Goal: Navigation & Orientation: Find specific page/section

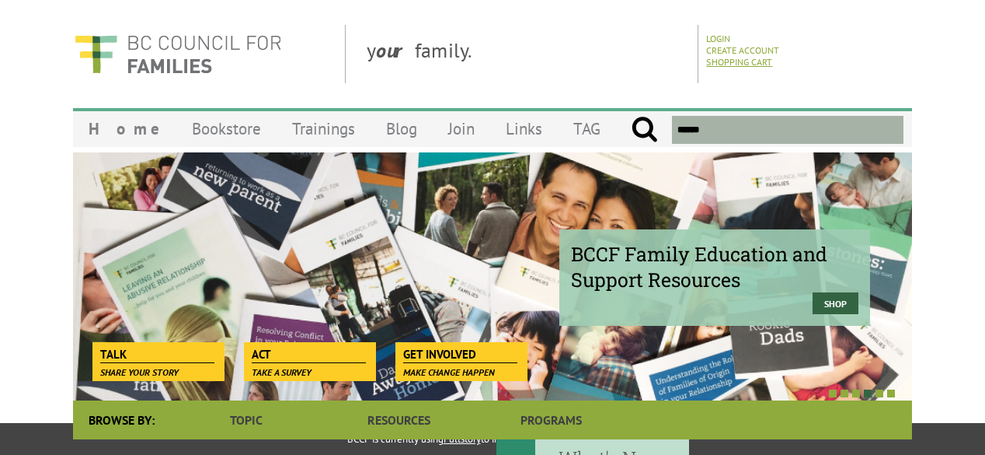
click at [746, 61] on link "Shopping Cart" at bounding box center [739, 62] width 66 height 12
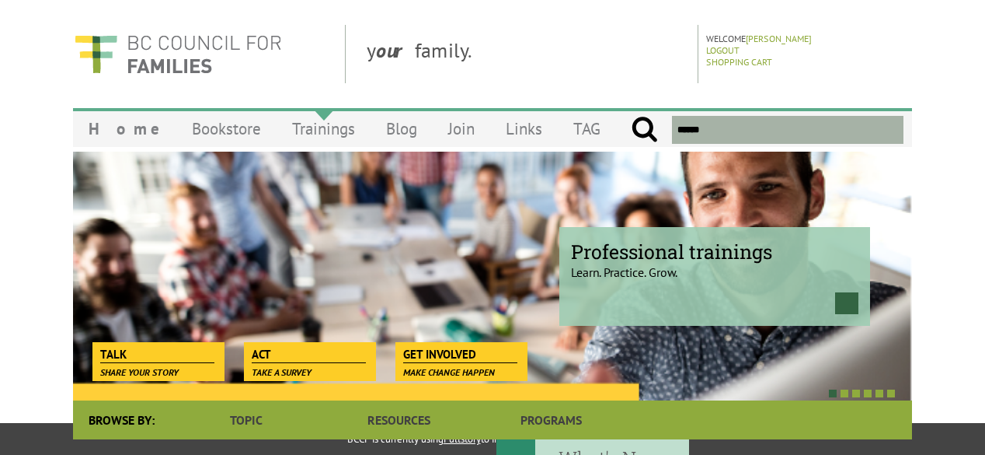
click at [286, 127] on link "Trainings" at bounding box center [324, 128] width 94 height 37
click at [293, 130] on link "Trainings" at bounding box center [324, 128] width 94 height 37
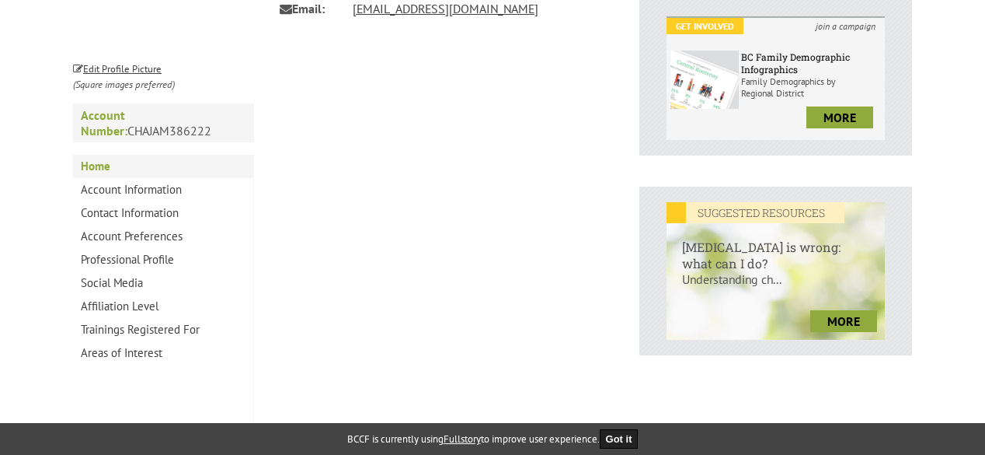
scroll to position [466, 0]
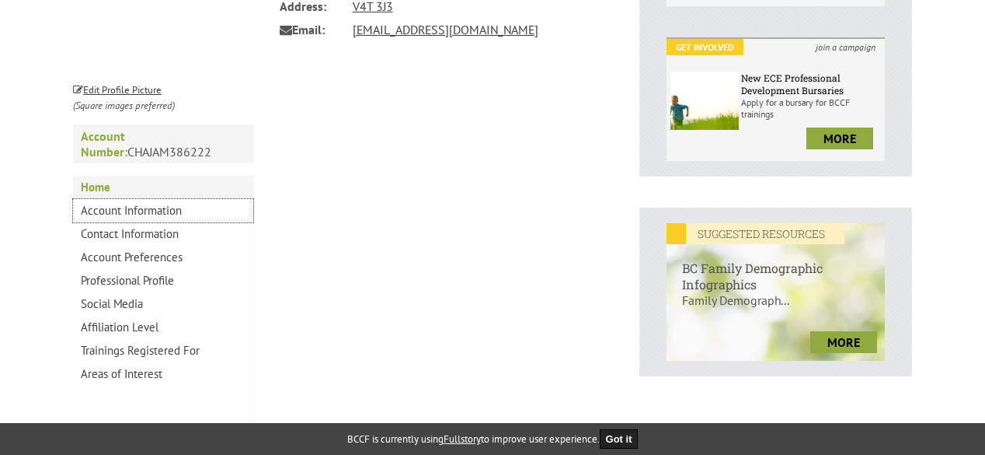
drag, startPoint x: 135, startPoint y: 210, endPoint x: 194, endPoint y: 201, distance: 59.8
click at [135, 210] on link "Account Information" at bounding box center [163, 210] width 180 height 23
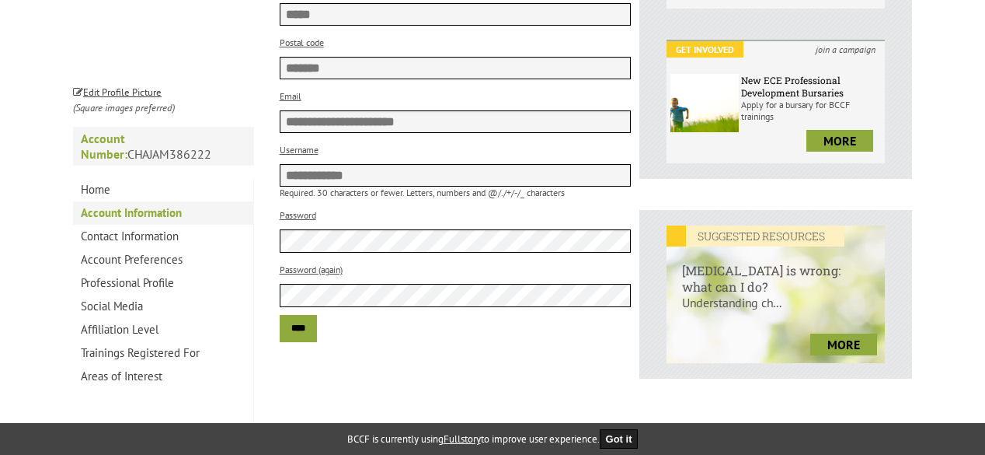
scroll to position [466, 0]
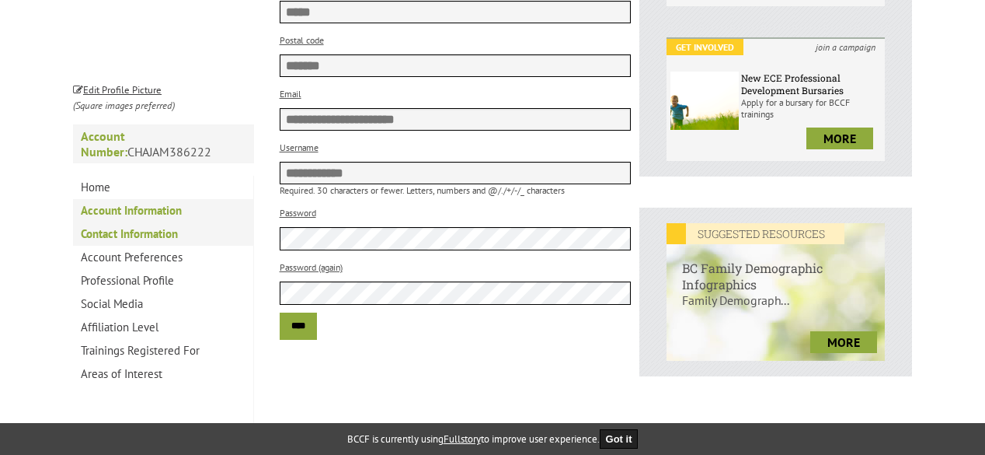
drag, startPoint x: 145, startPoint y: 232, endPoint x: 156, endPoint y: 231, distance: 11.7
click at [145, 232] on link "Contact Information" at bounding box center [163, 233] width 180 height 23
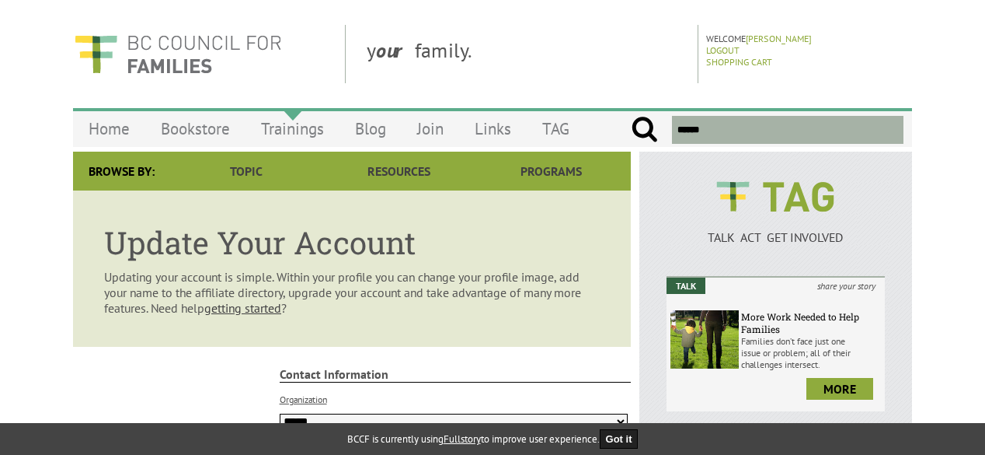
click at [293, 128] on link "Trainings" at bounding box center [293, 128] width 94 height 37
